Goal: Information Seeking & Learning: Learn about a topic

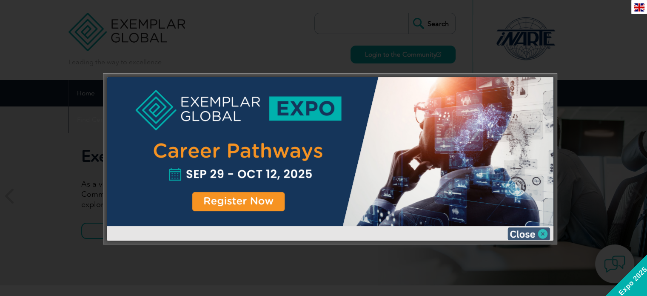
click at [485, 232] on img at bounding box center [528, 233] width 43 height 13
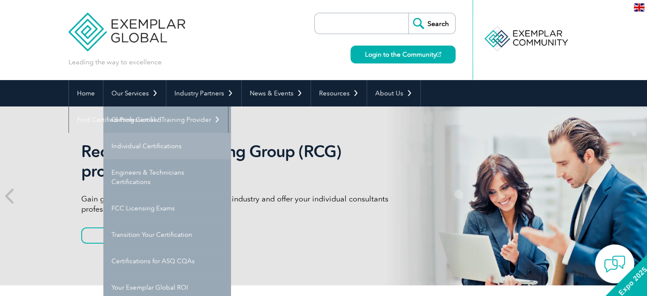
click at [162, 146] on link "Individual Certifications" at bounding box center [167, 146] width 128 height 26
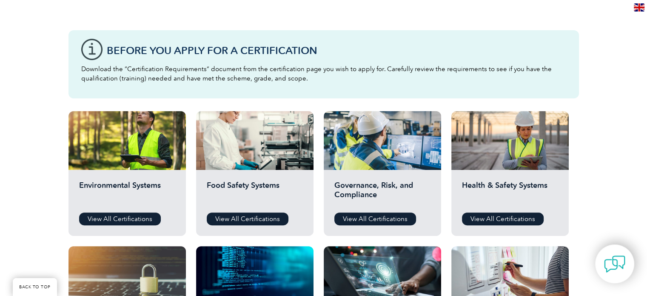
scroll to position [213, 0]
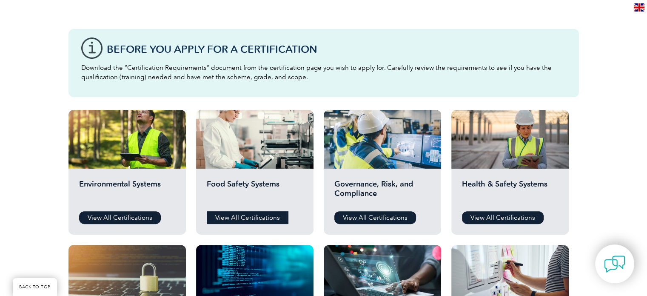
click at [248, 219] on link "View All Certifications" at bounding box center [248, 217] width 82 height 13
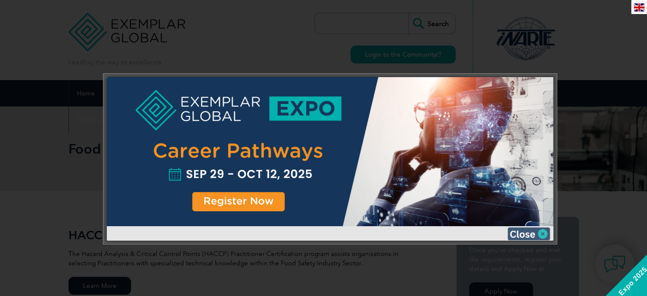
click at [538, 235] on img at bounding box center [528, 233] width 43 height 13
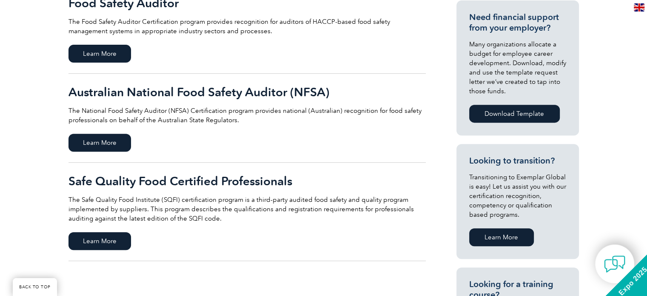
scroll to position [340, 0]
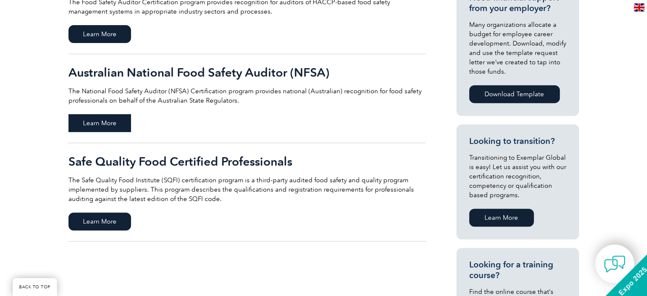
click at [114, 126] on span "Learn More" at bounding box center [99, 123] width 63 height 18
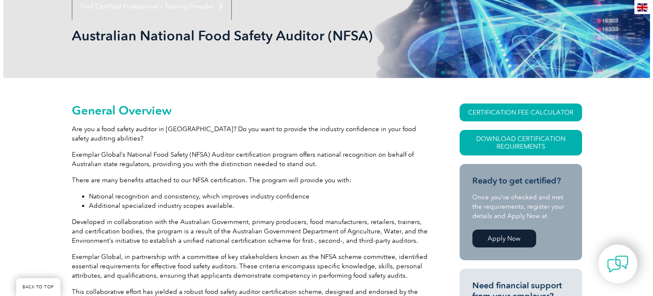
scroll to position [128, 0]
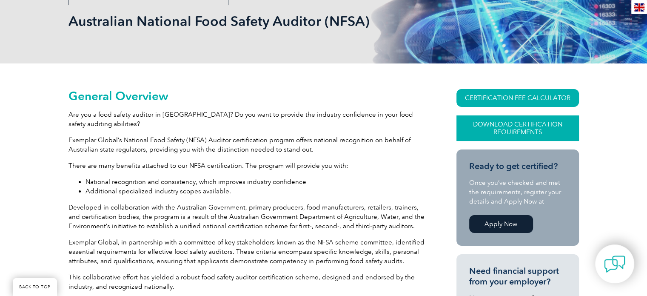
click at [496, 134] on link "Download Certification Requirements" at bounding box center [517, 128] width 122 height 26
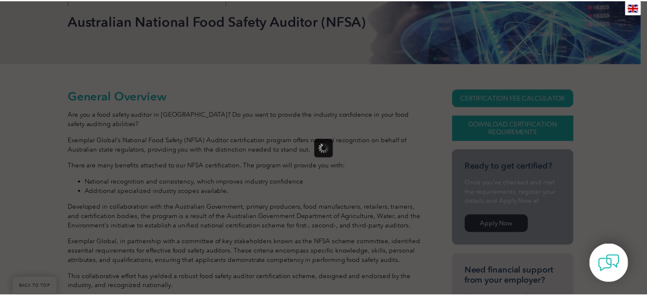
scroll to position [0, 0]
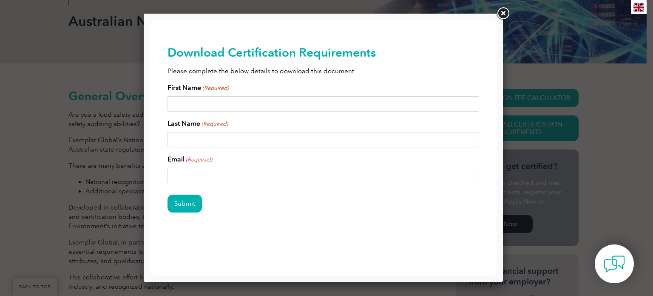
click at [505, 12] on link at bounding box center [502, 13] width 15 height 15
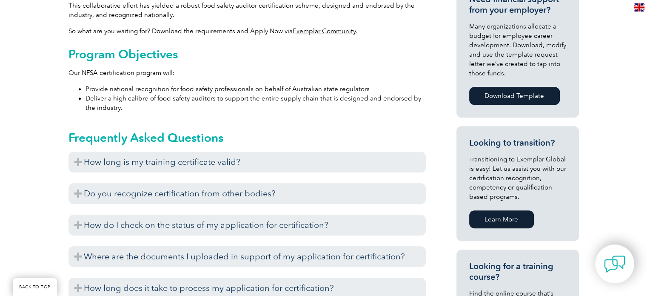
scroll to position [425, 0]
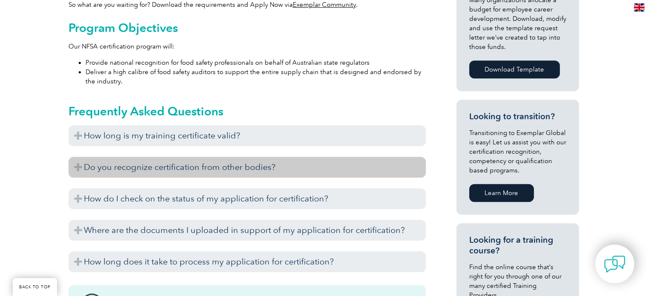
click at [292, 170] on h3 "Do you recognize certification from other bodies?" at bounding box center [246, 166] width 357 height 21
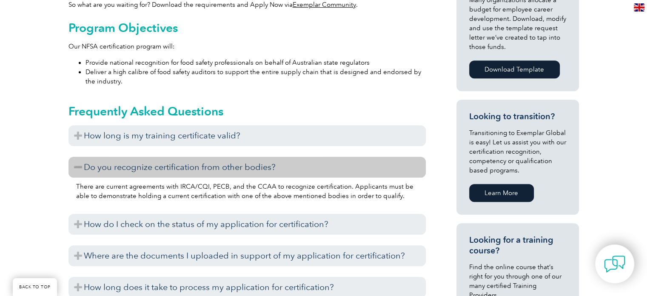
click at [513, 196] on link "Learn More" at bounding box center [501, 193] width 65 height 18
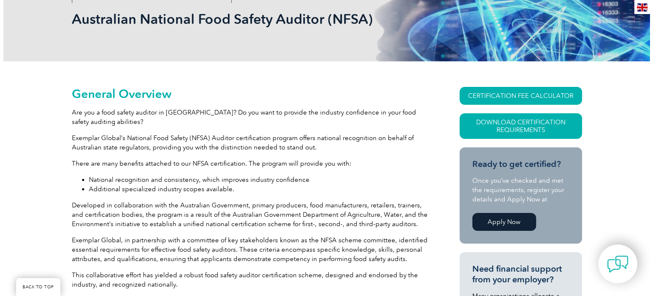
scroll to position [85, 0]
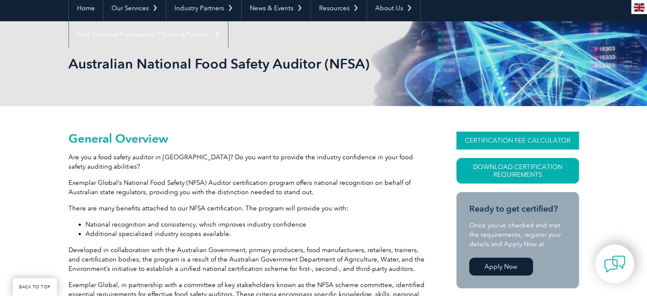
click at [492, 142] on link "CERTIFICATION FEE CALCULATOR" at bounding box center [517, 140] width 122 height 18
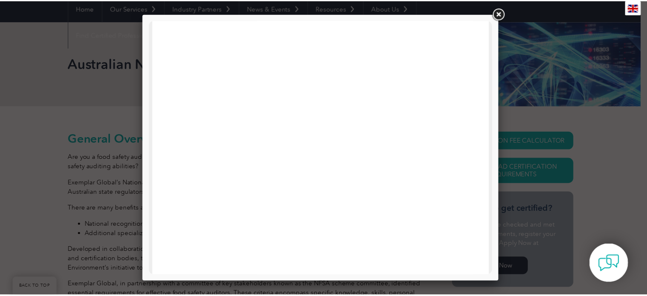
scroll to position [406, 0]
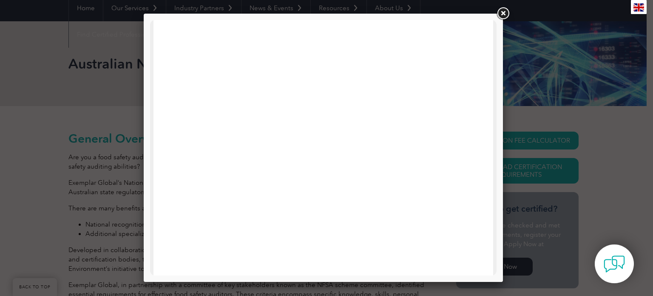
click at [503, 14] on link at bounding box center [502, 13] width 15 height 15
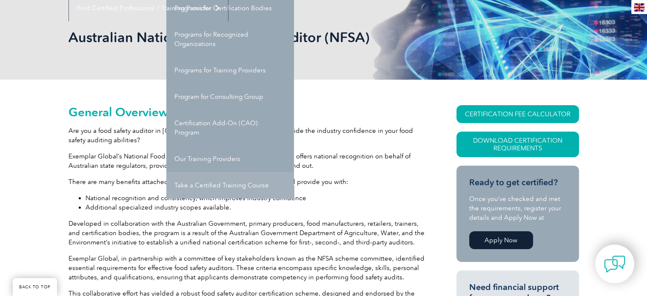
scroll to position [85, 0]
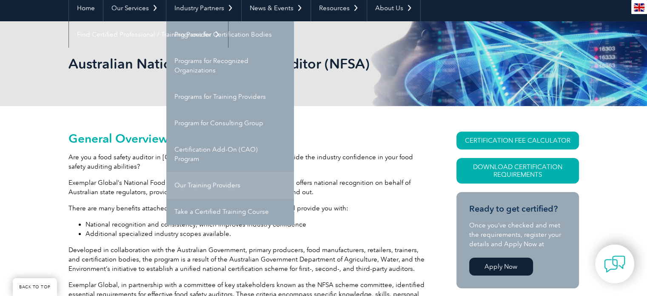
click at [220, 184] on link "Our Training Providers" at bounding box center [230, 185] width 128 height 26
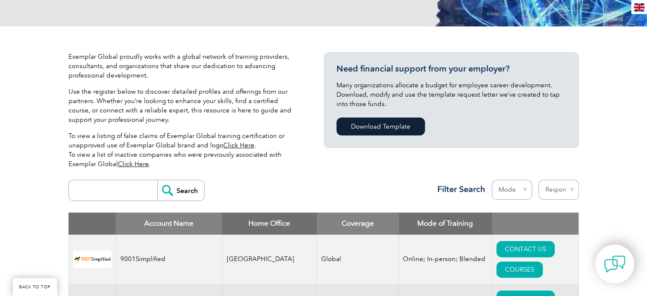
scroll to position [199, 0]
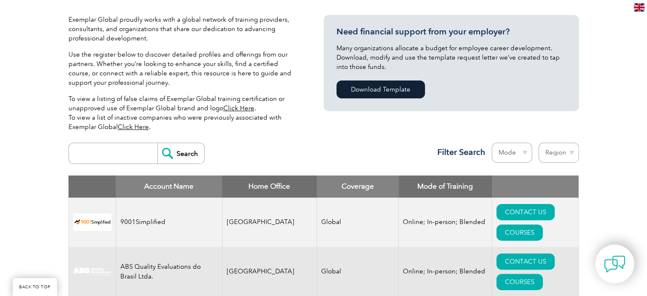
click at [565, 153] on select "Region [GEOGRAPHIC_DATA] [GEOGRAPHIC_DATA] [GEOGRAPHIC_DATA] [GEOGRAPHIC_DATA] …" at bounding box center [558, 152] width 40 height 20
select select "[GEOGRAPHIC_DATA]"
click at [538, 142] on select "Region [GEOGRAPHIC_DATA] [GEOGRAPHIC_DATA] [GEOGRAPHIC_DATA] [GEOGRAPHIC_DATA] …" at bounding box center [558, 152] width 40 height 20
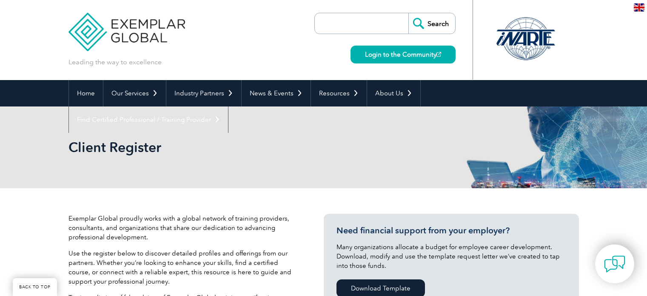
select select "Australia"
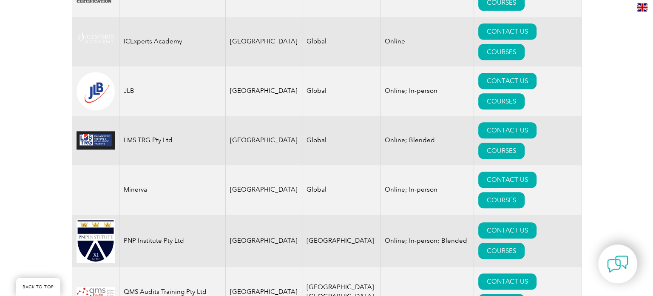
scroll to position [964, 0]
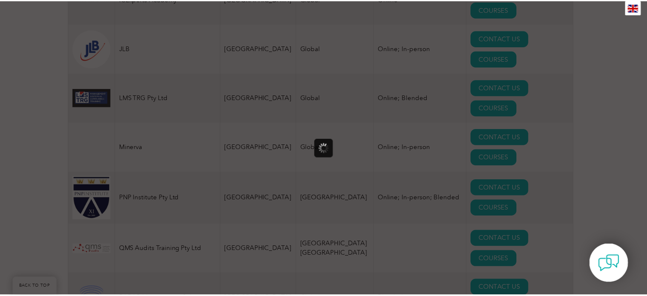
scroll to position [0, 0]
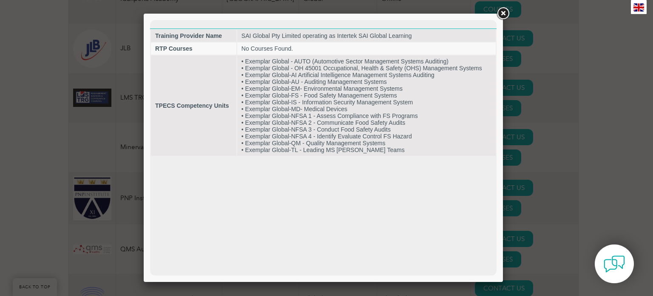
click at [505, 12] on link at bounding box center [502, 13] width 15 height 15
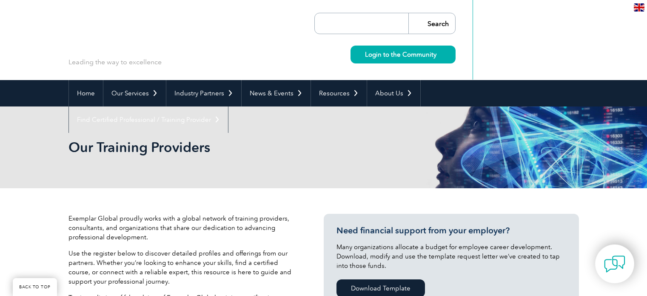
select select "Australia"
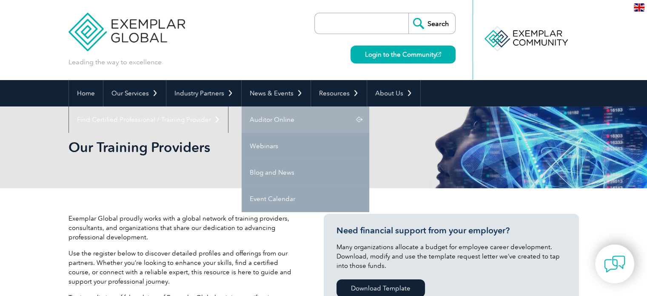
click at [289, 115] on link "Auditor Online" at bounding box center [306, 119] width 128 height 26
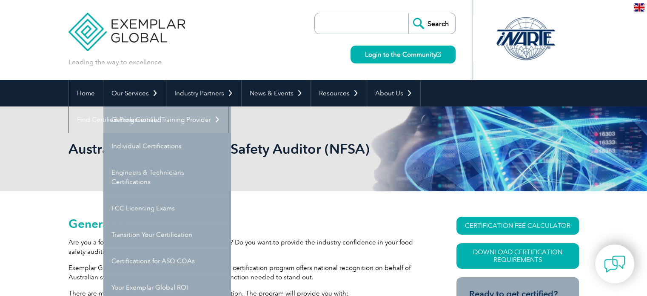
click at [145, 117] on link "Getting Certified" at bounding box center [167, 119] width 128 height 26
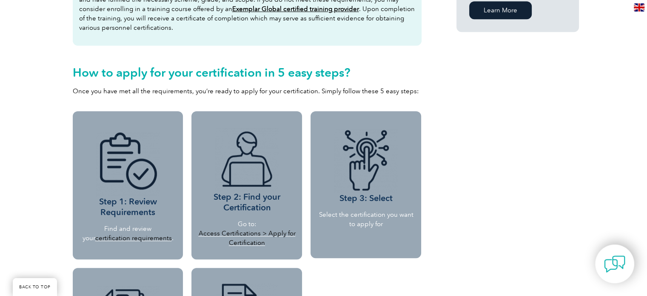
scroll to position [680, 0]
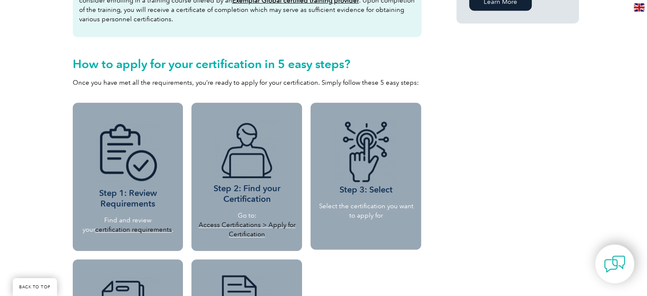
click at [142, 227] on link "certification requirements" at bounding box center [133, 229] width 77 height 8
